Goal: Navigation & Orientation: Find specific page/section

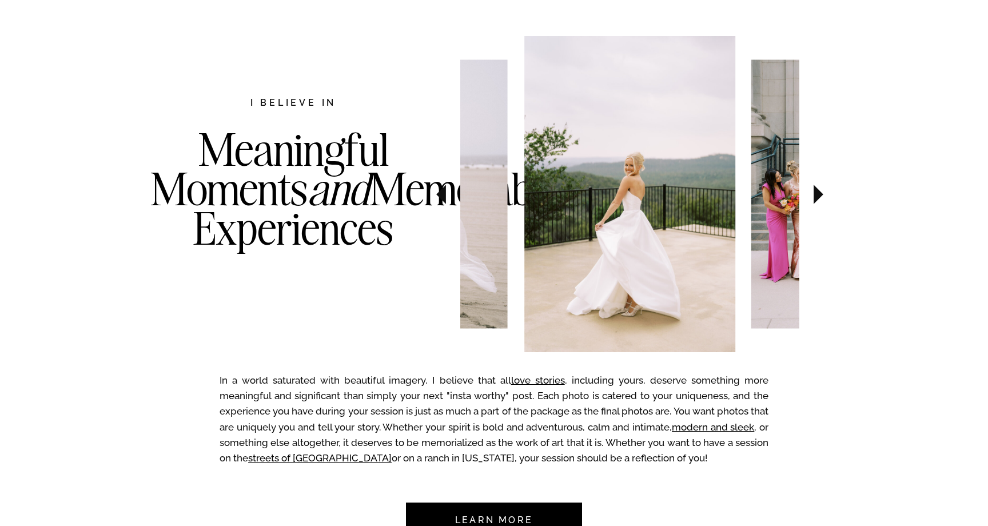
scroll to position [592, 0]
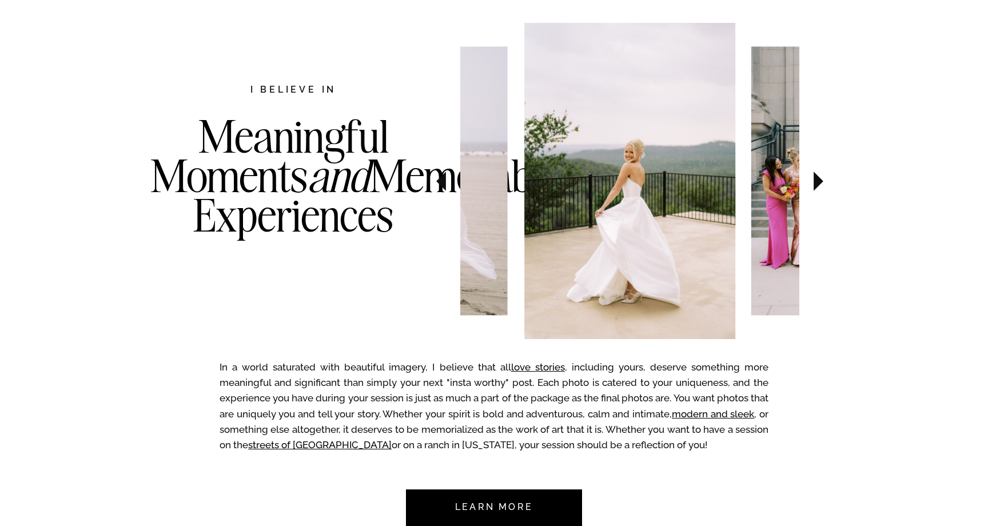
click at [820, 187] on icon at bounding box center [818, 181] width 38 height 40
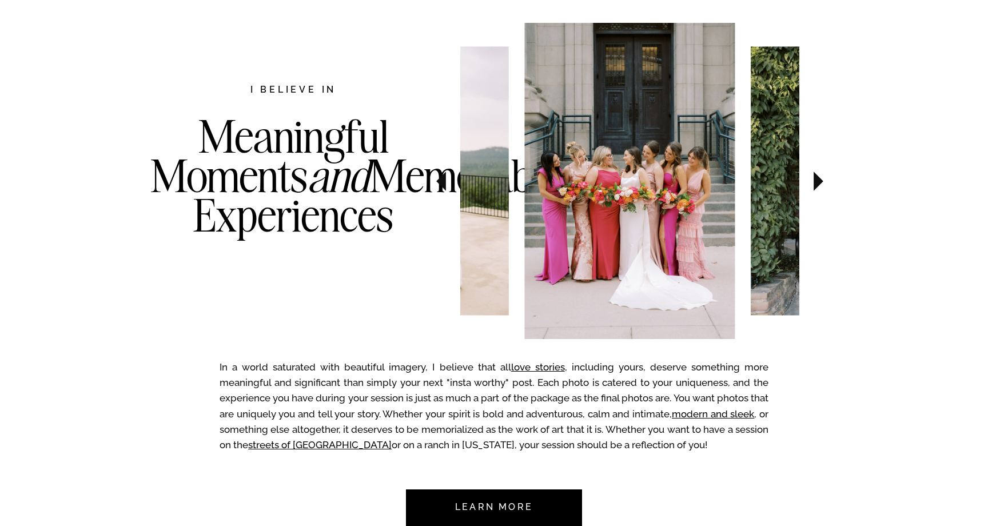
click at [820, 187] on icon at bounding box center [818, 181] width 38 height 40
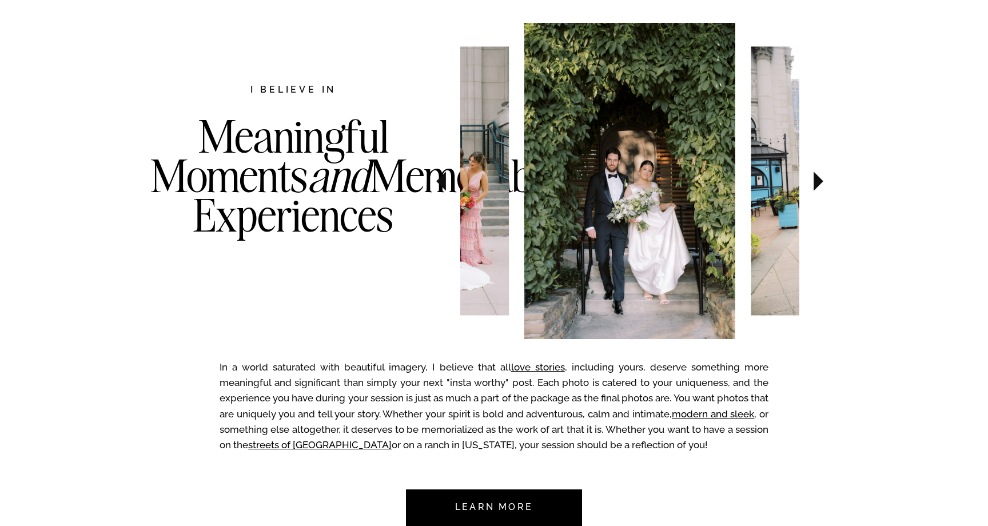
click at [820, 187] on icon at bounding box center [818, 181] width 38 height 40
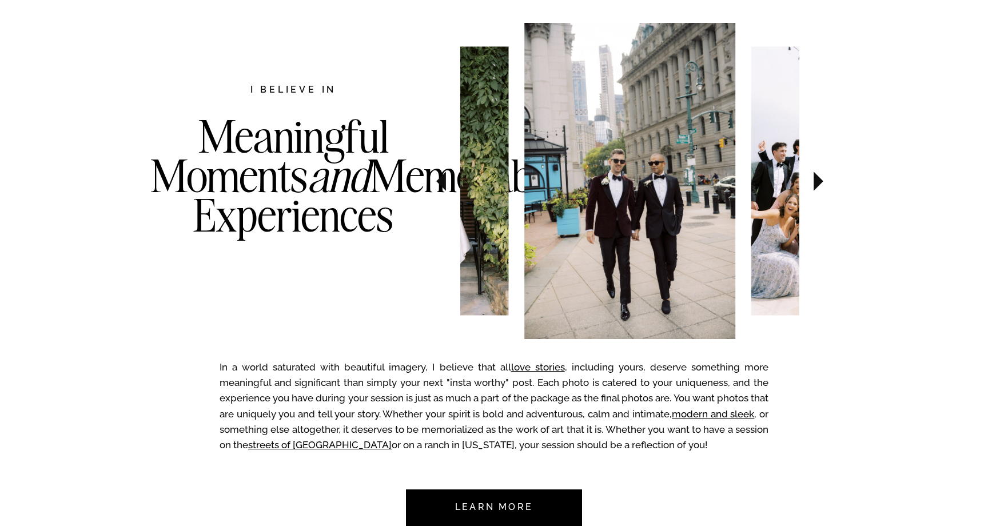
click at [820, 187] on icon at bounding box center [818, 181] width 38 height 40
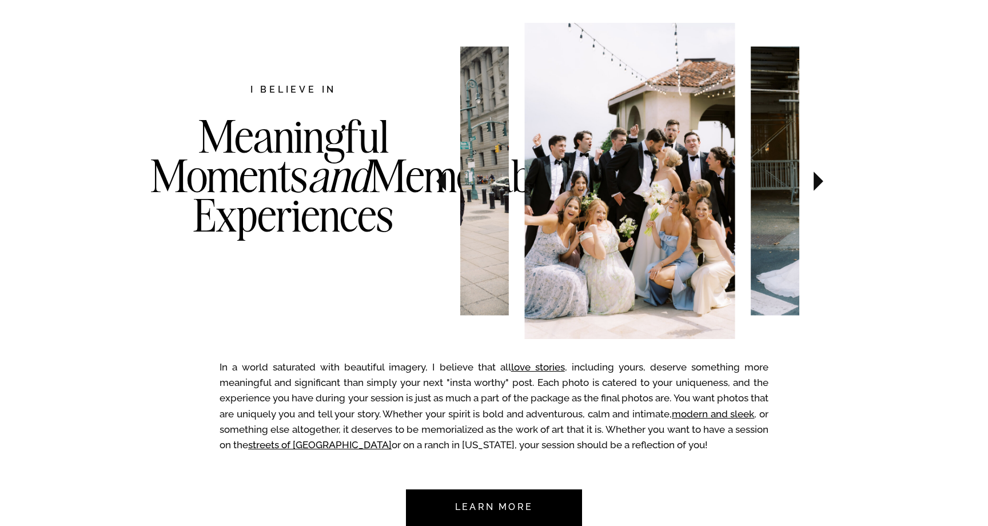
click at [820, 187] on icon at bounding box center [818, 181] width 38 height 40
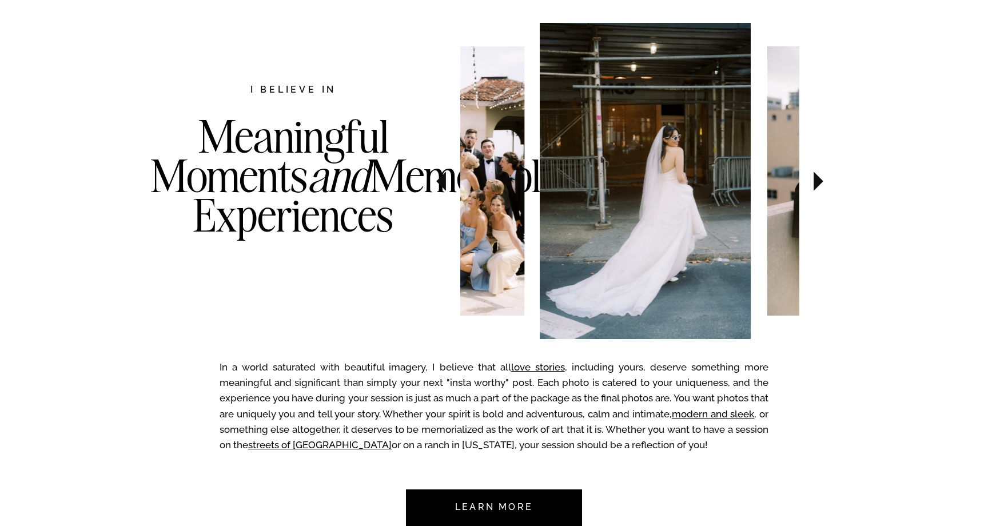
click at [820, 187] on icon at bounding box center [818, 181] width 38 height 40
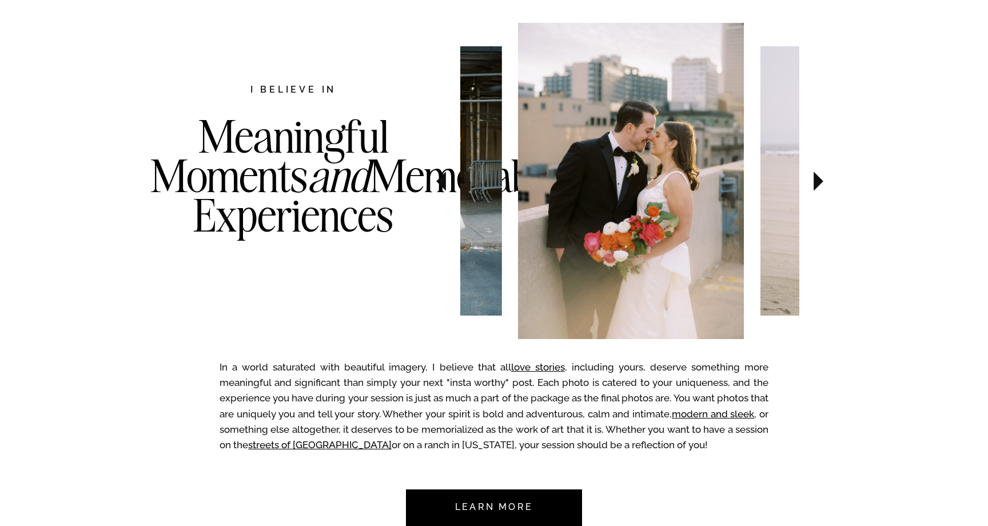
click at [820, 187] on icon at bounding box center [818, 181] width 38 height 40
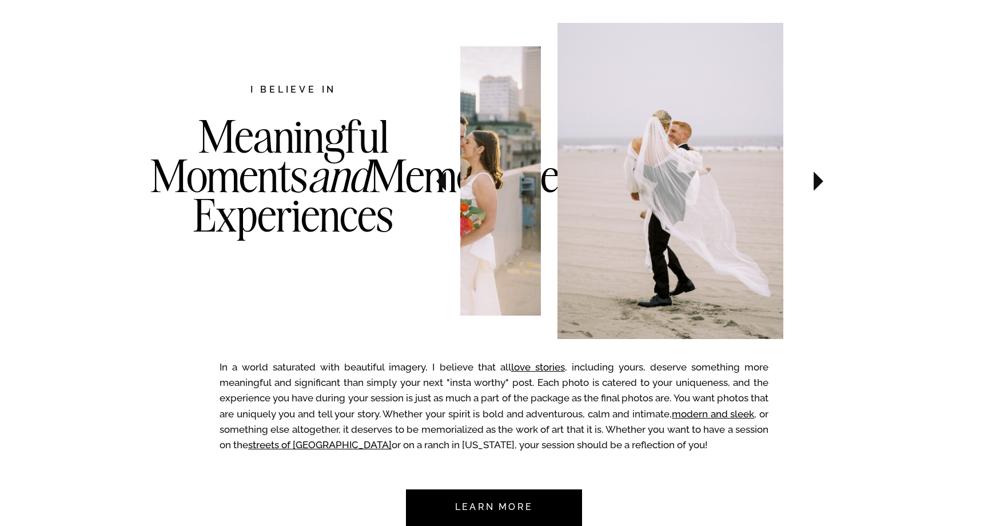
click at [820, 187] on icon at bounding box center [818, 181] width 38 height 40
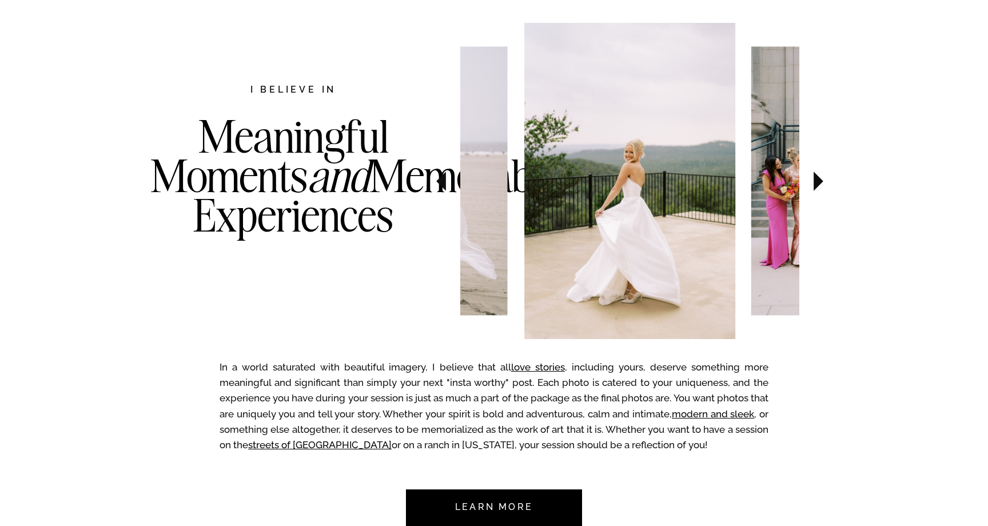
click at [820, 187] on icon at bounding box center [818, 181] width 38 height 40
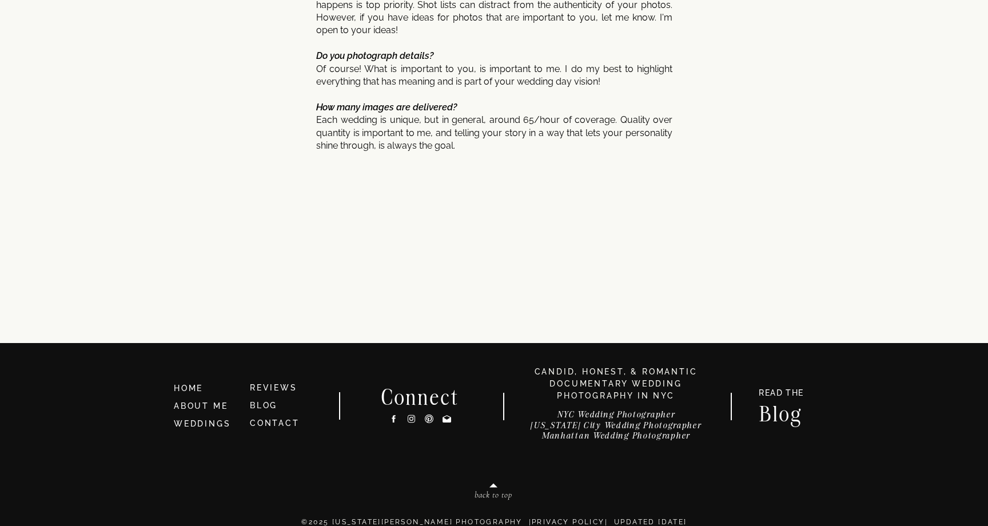
scroll to position [6076, 0]
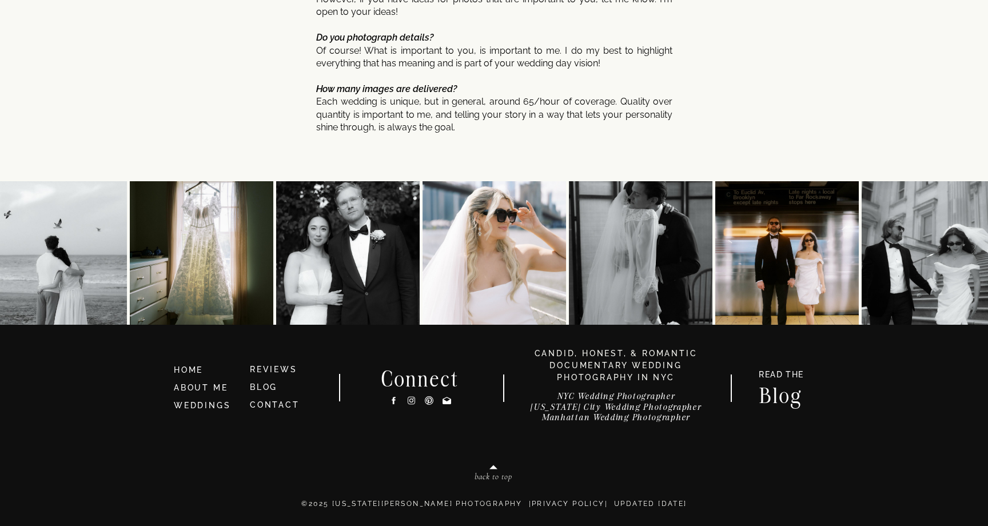
click at [597, 420] on h3 "NYC Wedding Photographer [US_STATE][GEOGRAPHIC_DATA] Wedding Photographer Manha…" at bounding box center [616, 409] width 204 height 37
click at [574, 419] on h3 "NYC Wedding Photographer [US_STATE][GEOGRAPHIC_DATA] Wedding Photographer Manha…" at bounding box center [616, 409] width 204 height 37
click at [603, 419] on h3 "NYC Wedding Photographer [US_STATE][GEOGRAPHIC_DATA] Wedding Photographer Manha…" at bounding box center [616, 409] width 204 height 37
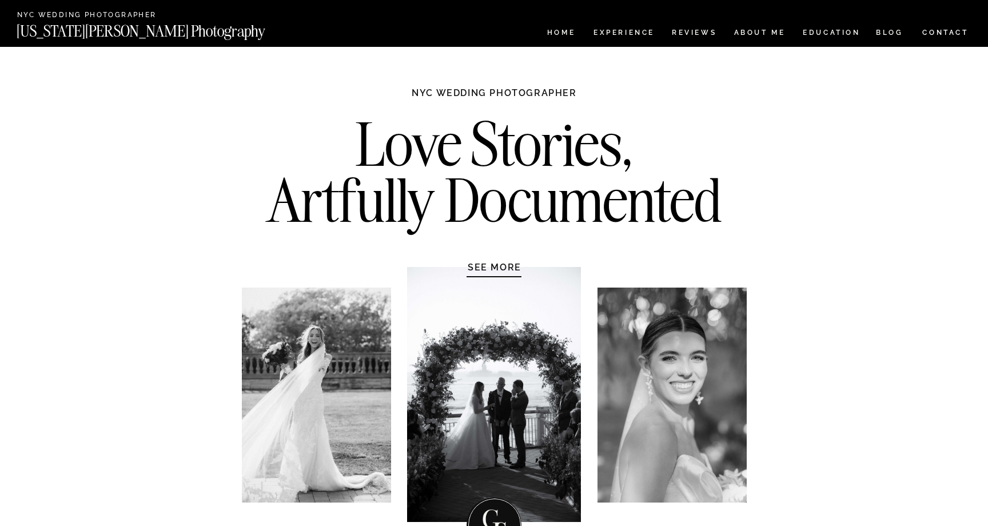
scroll to position [6076, 0]
